Goal: Navigation & Orientation: Find specific page/section

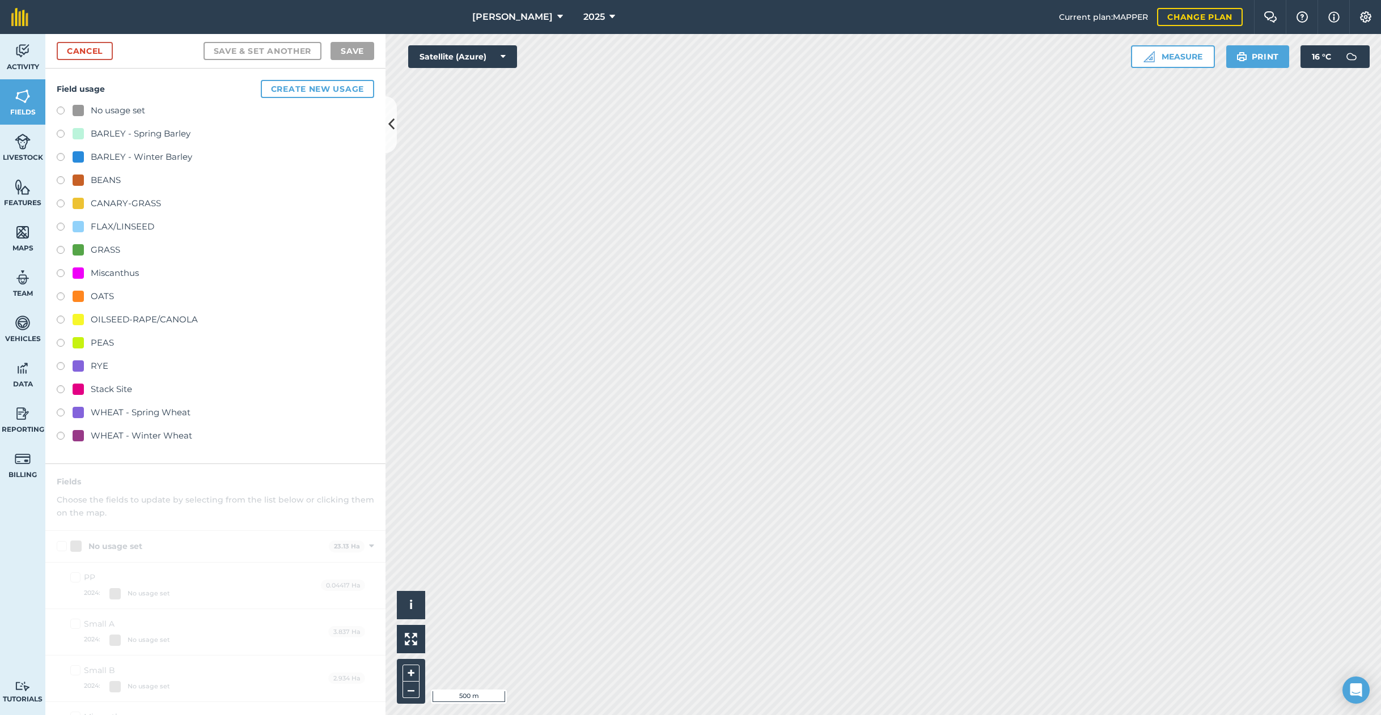
click at [557, 12] on icon at bounding box center [560, 17] width 6 height 14
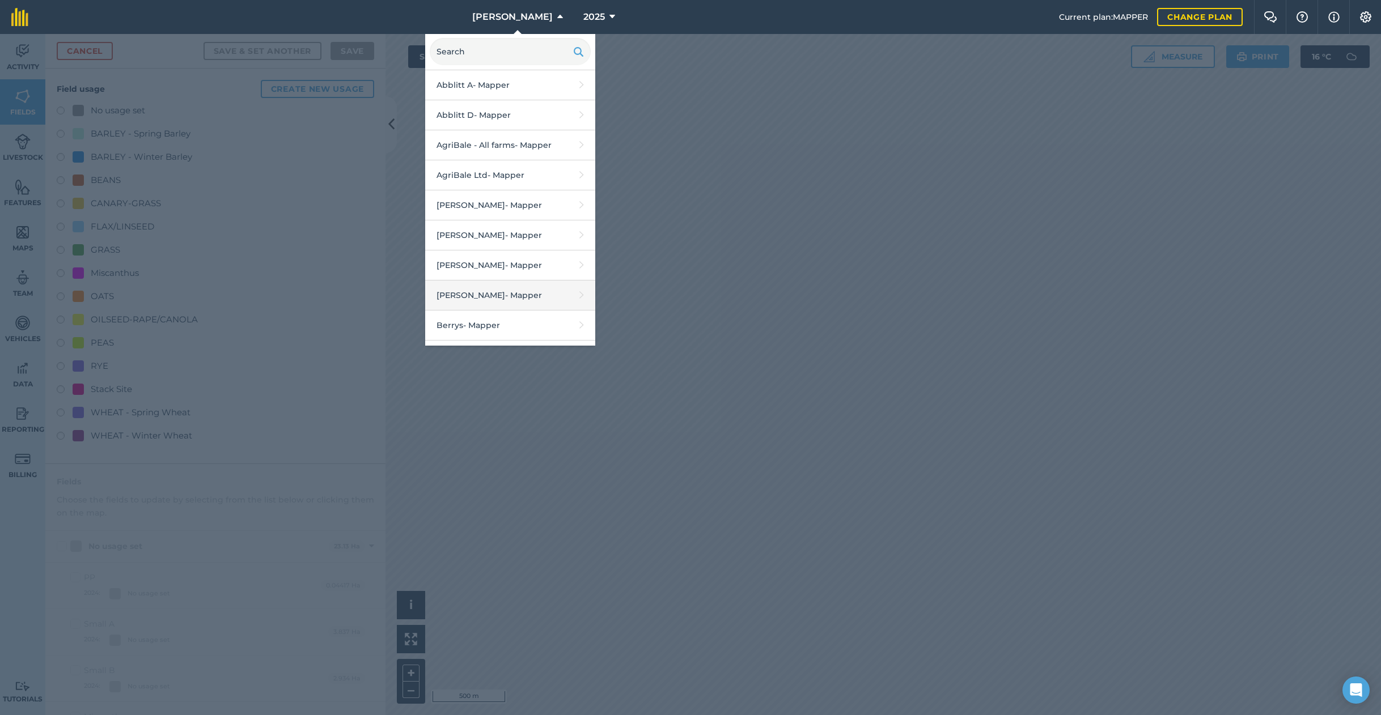
scroll to position [47, 0]
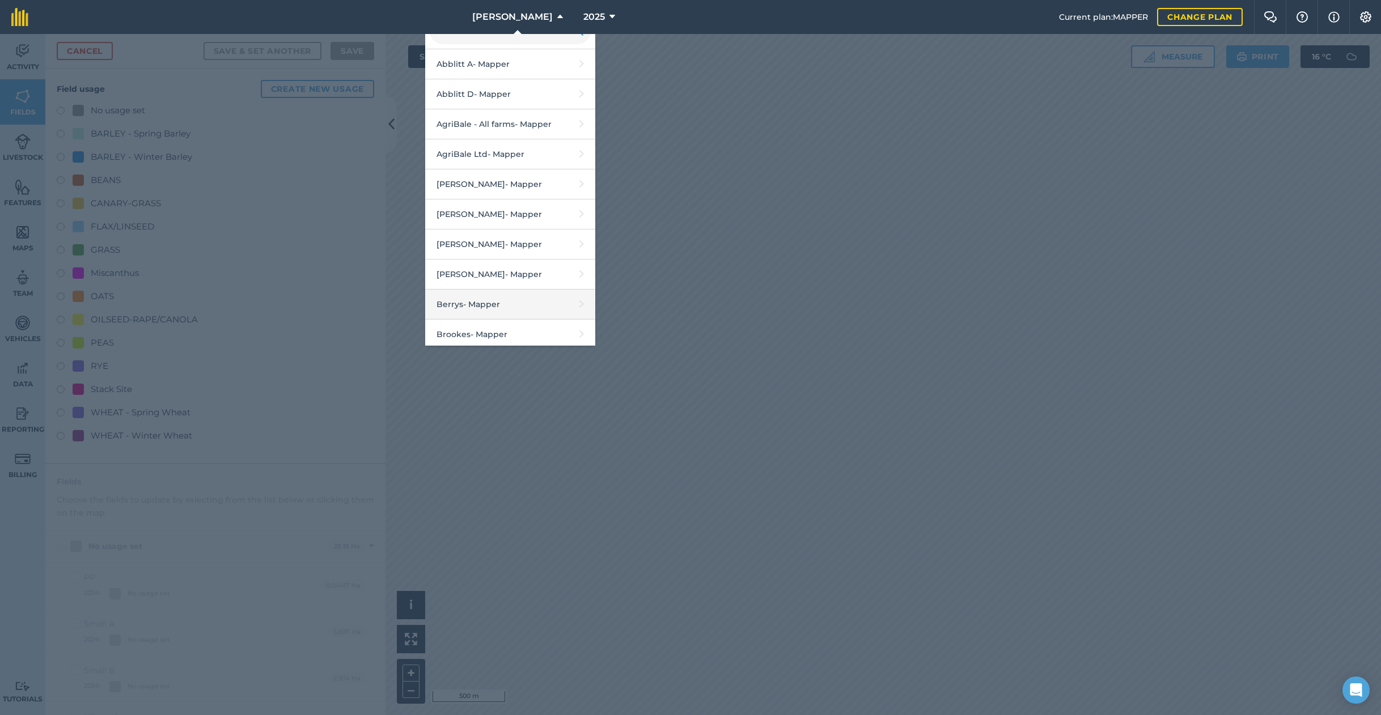
click at [478, 304] on link "Berrys - Mapper" at bounding box center [510, 305] width 170 height 30
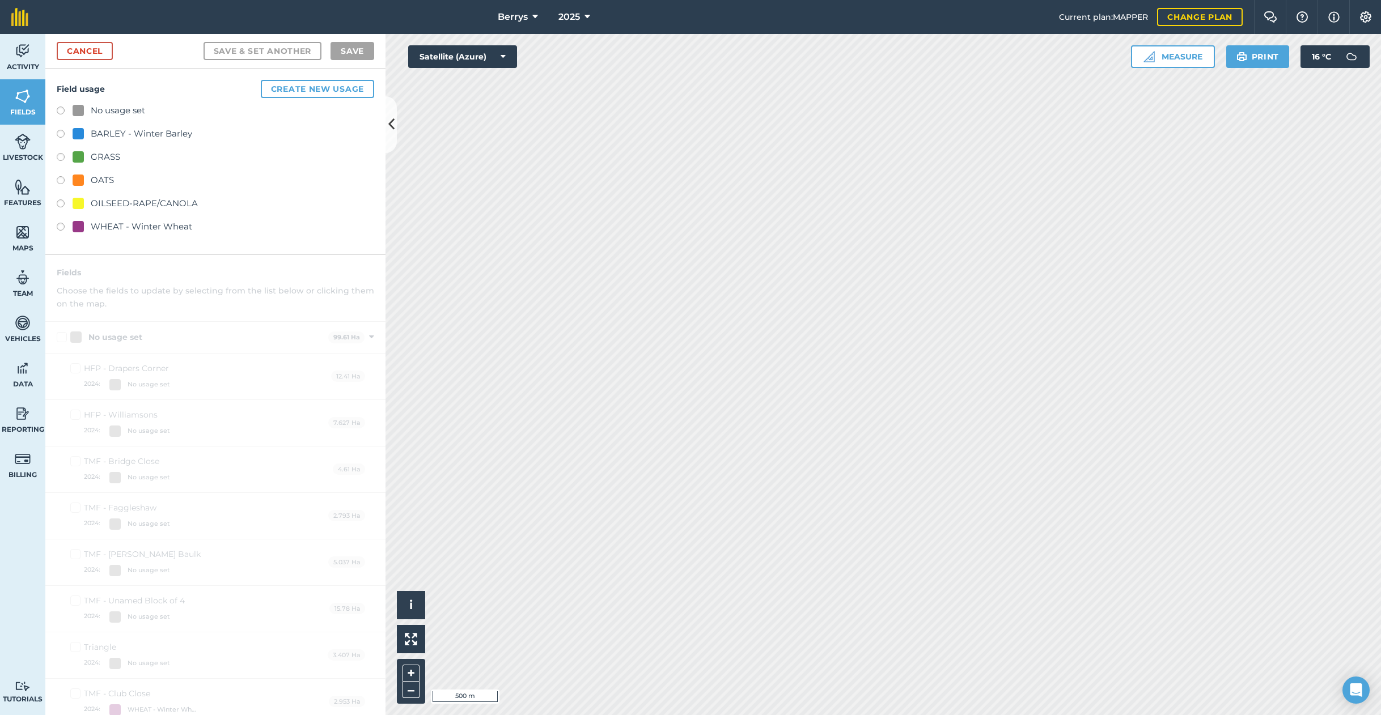
click at [733, 0] on html "Berrys 2025 Current plan : MAPPER Change plan Farm Chat Help Info Settings Berr…" at bounding box center [690, 357] width 1381 height 715
click at [512, 13] on span "Berrys" at bounding box center [513, 17] width 30 height 14
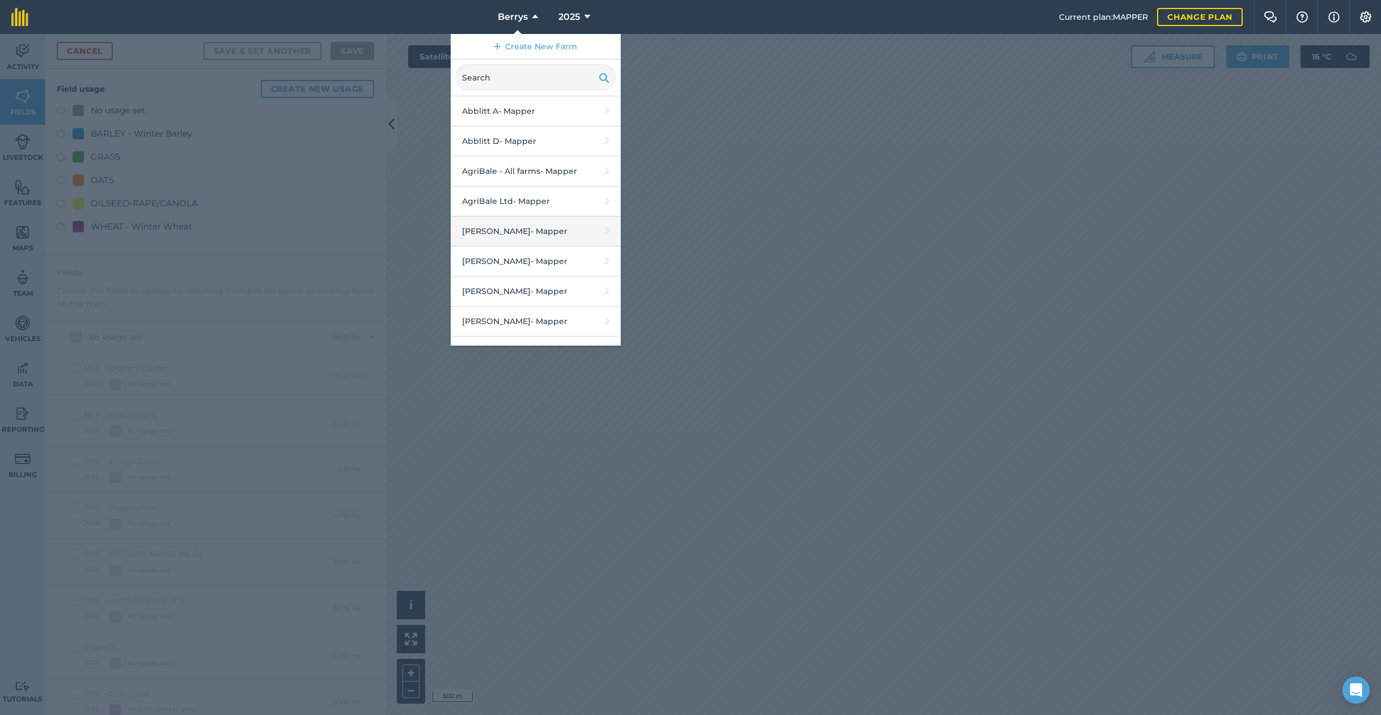
click at [521, 226] on link "[PERSON_NAME] M - Mapper" at bounding box center [536, 232] width 170 height 30
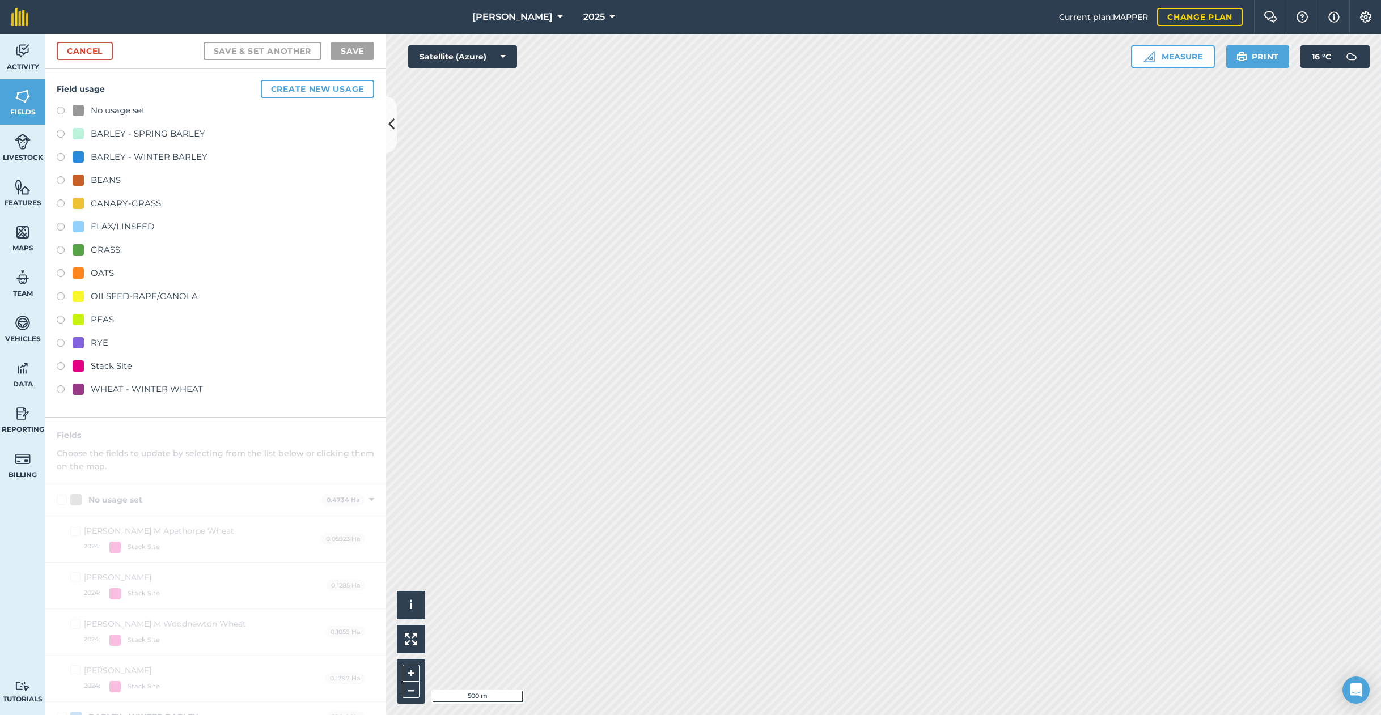
click at [519, 16] on span "[PERSON_NAME]" at bounding box center [512, 17] width 80 height 14
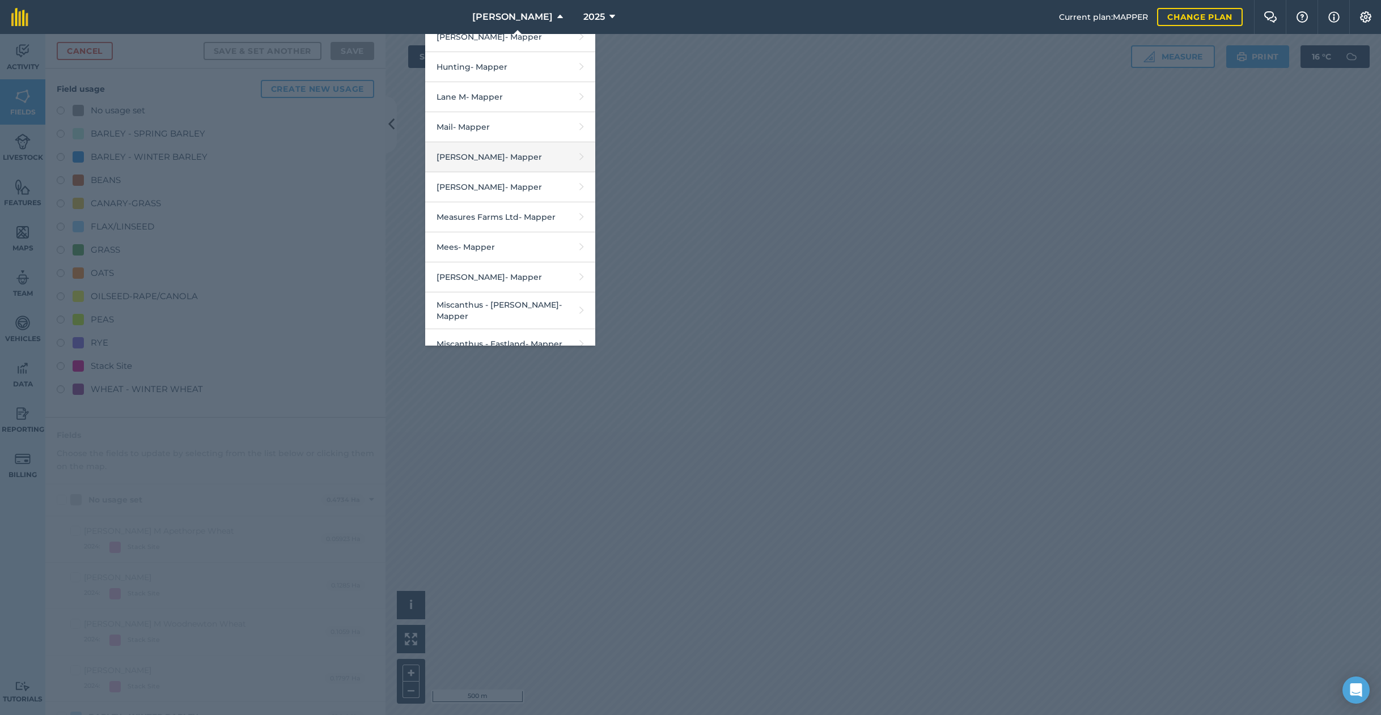
scroll to position [826, 0]
click at [513, 247] on link "Mees - Mapper" at bounding box center [510, 246] width 170 height 30
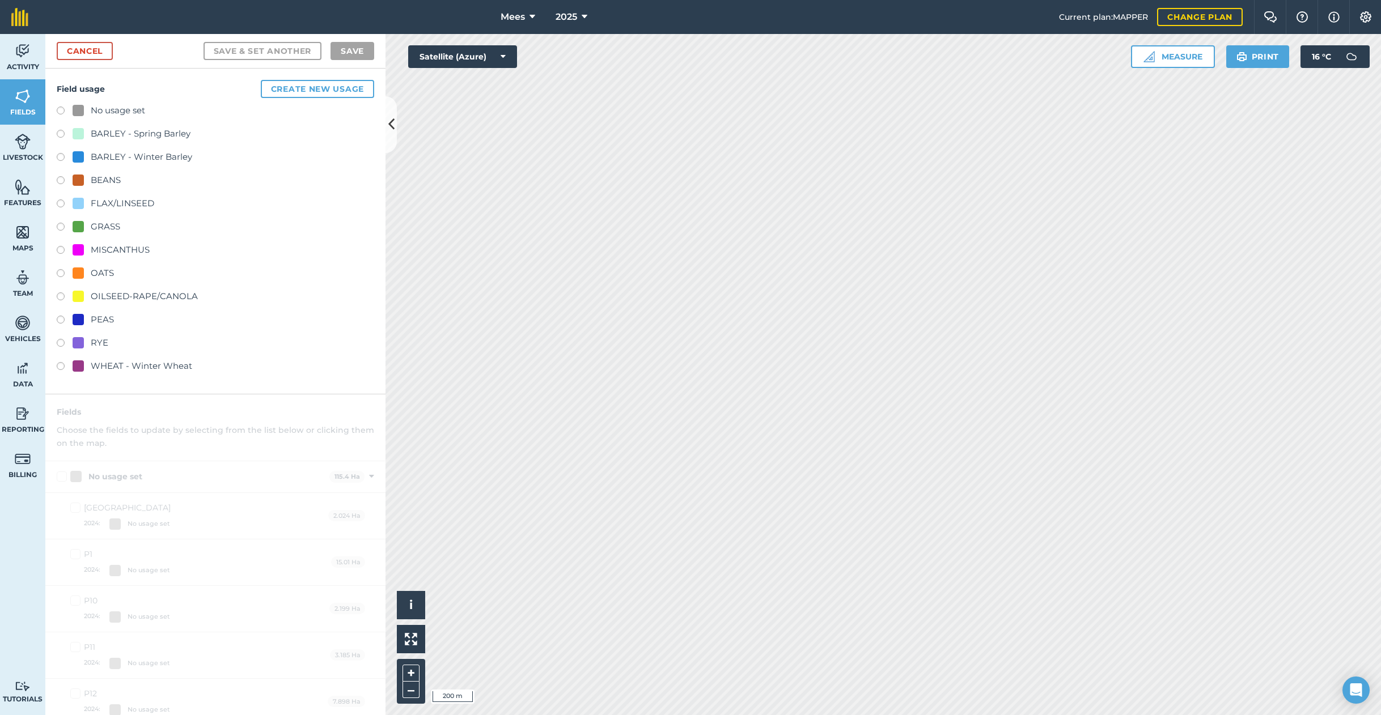
click at [507, 19] on span "Mees" at bounding box center [512, 17] width 24 height 14
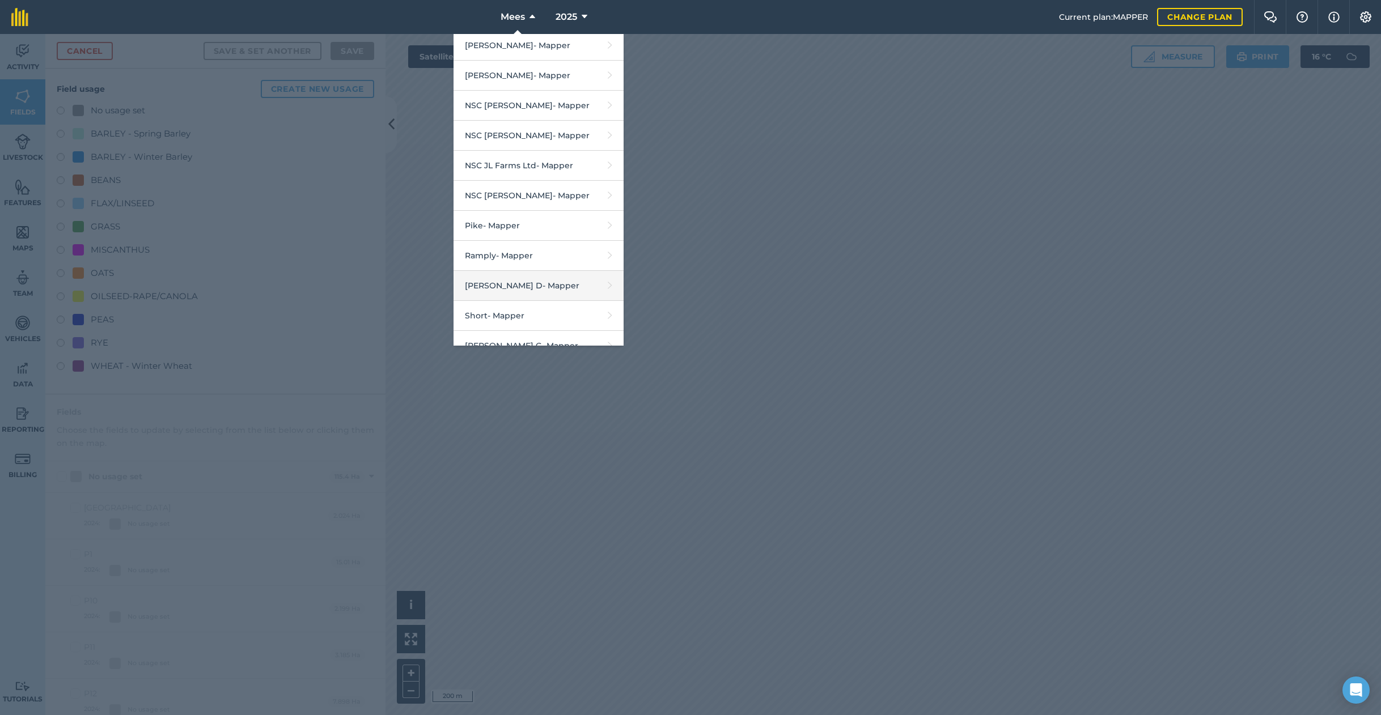
scroll to position [1378, 0]
click at [522, 57] on link "[PERSON_NAME] - Mapper" at bounding box center [538, 72] width 170 height 30
